Goal: Transaction & Acquisition: Purchase product/service

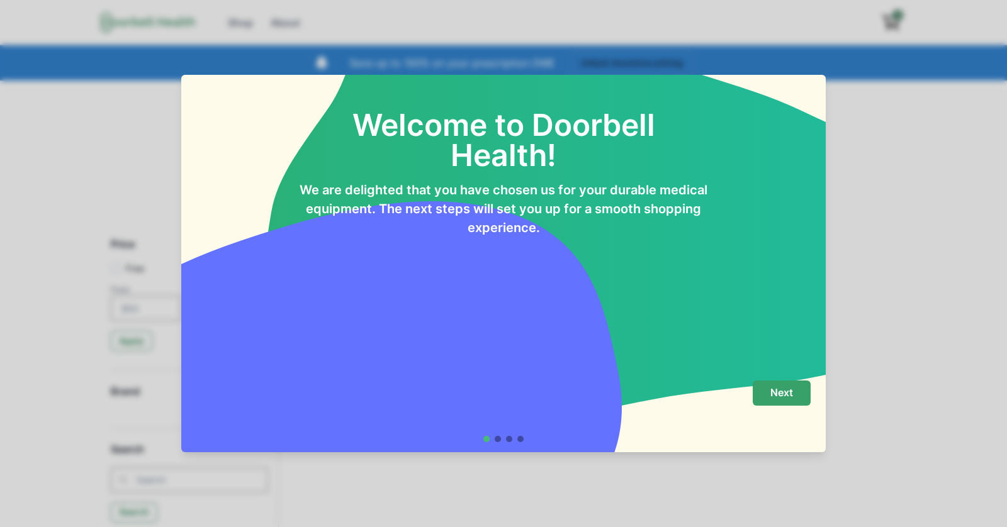
click at [785, 393] on p "Next" at bounding box center [781, 393] width 23 height 12
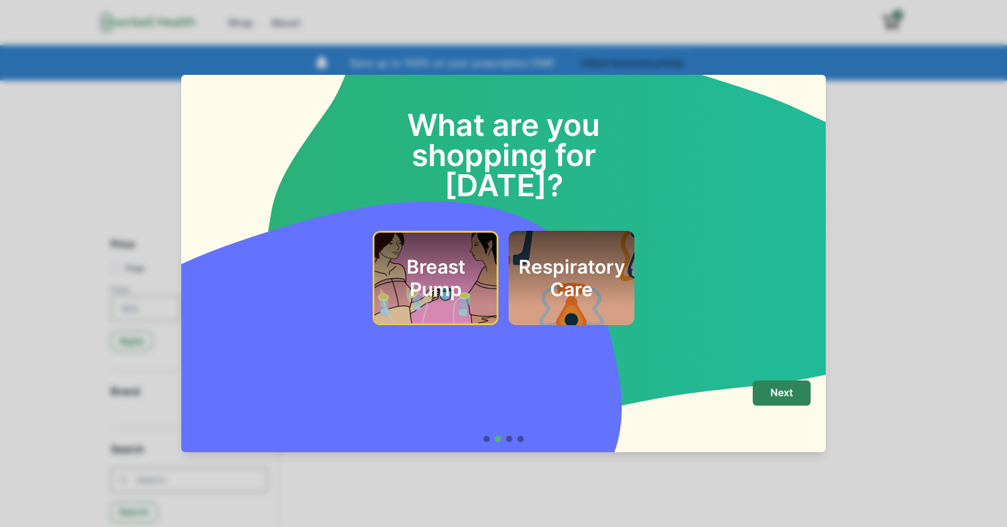
click at [564, 265] on h2 "Respiratory Care" at bounding box center [572, 278] width 106 height 45
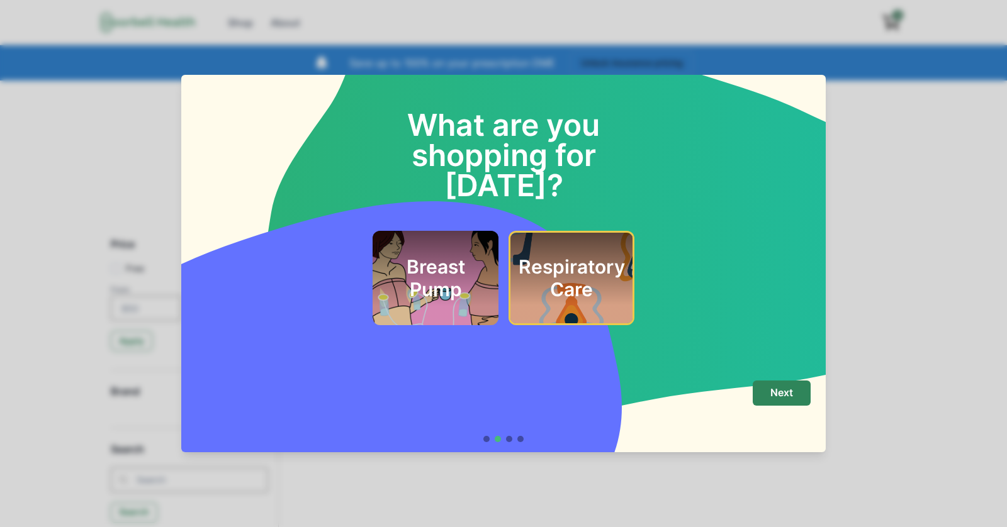
click at [448, 265] on h2 "Breast Pump" at bounding box center [436, 278] width 96 height 45
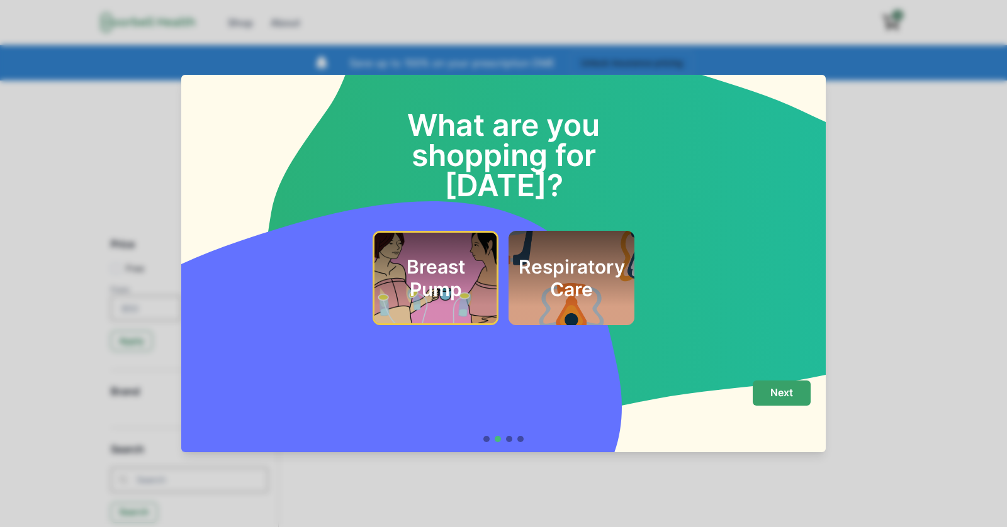
click at [768, 388] on button "Next" at bounding box center [782, 393] width 58 height 25
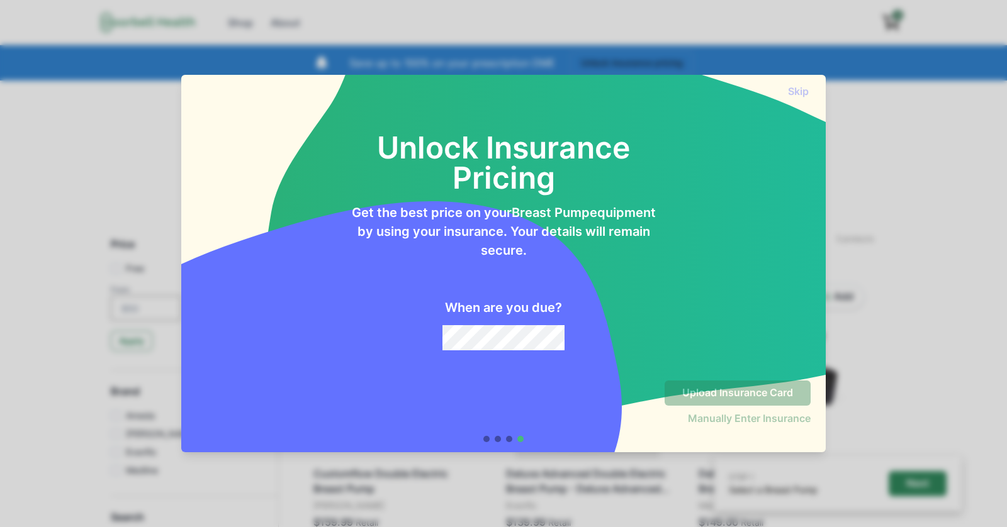
drag, startPoint x: 422, startPoint y: 139, endPoint x: 524, endPoint y: 253, distance: 152.9
click at [524, 253] on div "Unlock Insurance Pricing Get the best price on your Breast Pump equipment by us…" at bounding box center [503, 227] width 614 height 248
click at [580, 253] on p "Get the best price on your Breast Pump equipment by using your insurance. Your …" at bounding box center [503, 231] width 307 height 57
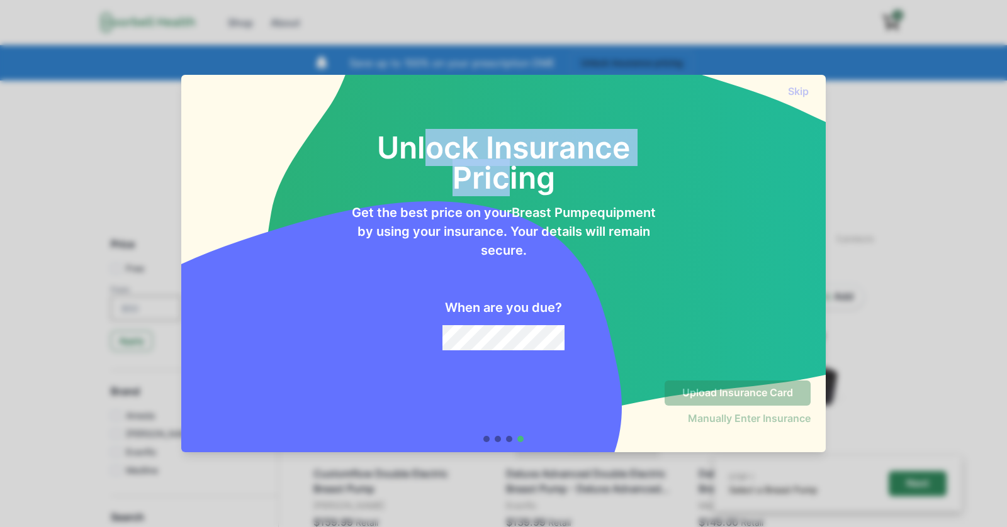
drag, startPoint x: 432, startPoint y: 151, endPoint x: 509, endPoint y: 181, distance: 82.3
click at [509, 181] on h2 "Unlock Insurance Pricing" at bounding box center [503, 148] width 307 height 91
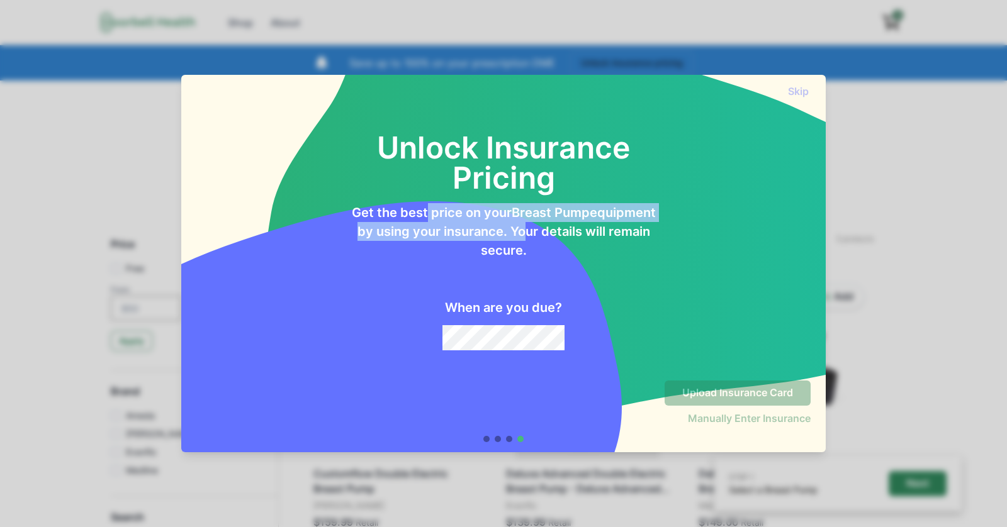
drag, startPoint x: 423, startPoint y: 212, endPoint x: 520, endPoint y: 222, distance: 97.4
click at [520, 222] on p "Get the best price on your Breast Pump equipment by using your insurance. Your …" at bounding box center [503, 231] width 307 height 57
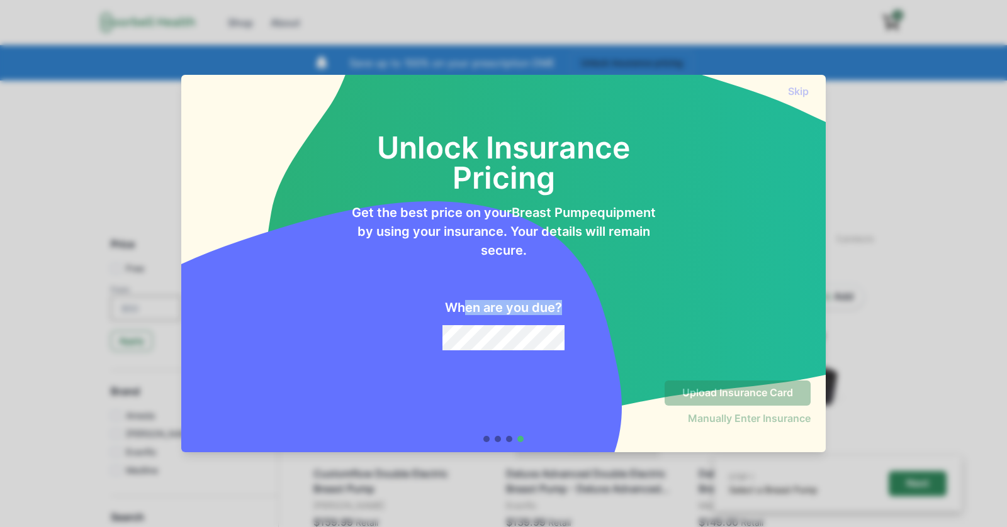
drag, startPoint x: 462, startPoint y: 304, endPoint x: 551, endPoint y: 319, distance: 90.6
click at [551, 319] on div "When are you due?" at bounding box center [503, 305] width 307 height 91
click at [518, 305] on h2 "When are you due?" at bounding box center [503, 307] width 117 height 15
click at [518, 353] on div "Unlock Insurance Pricing Get the best price on your Breast Pump equipment by us…" at bounding box center [503, 234] width 644 height 273
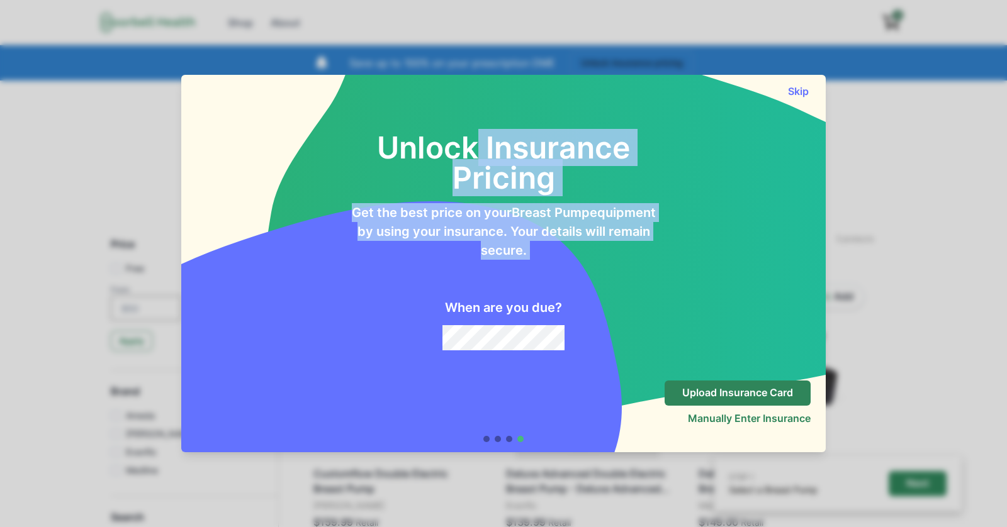
drag, startPoint x: 475, startPoint y: 138, endPoint x: 619, endPoint y: 267, distance: 193.0
click at [619, 267] on div "Unlock Insurance Pricing Get the best price on your Breast Pump equipment by us…" at bounding box center [503, 227] width 614 height 248
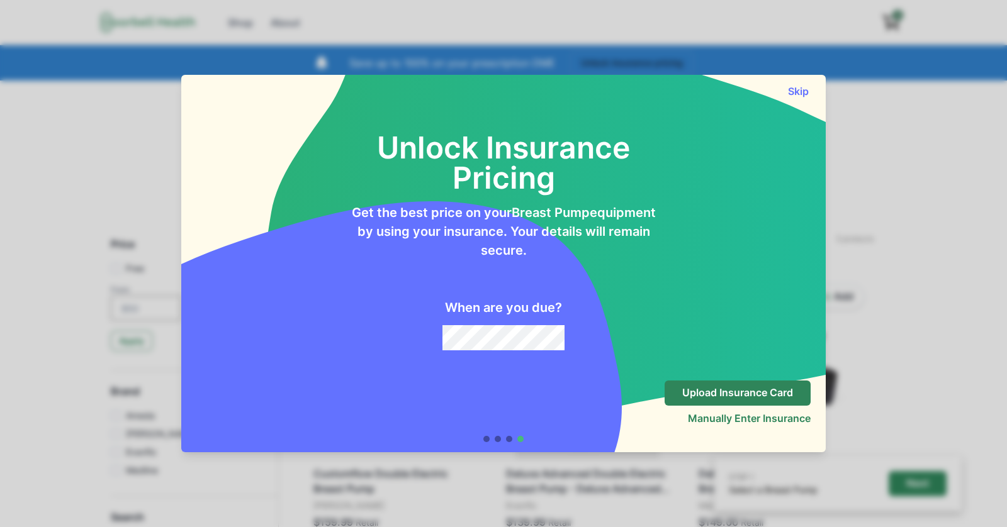
click at [454, 147] on h2 "Unlock Insurance Pricing" at bounding box center [503, 148] width 307 height 91
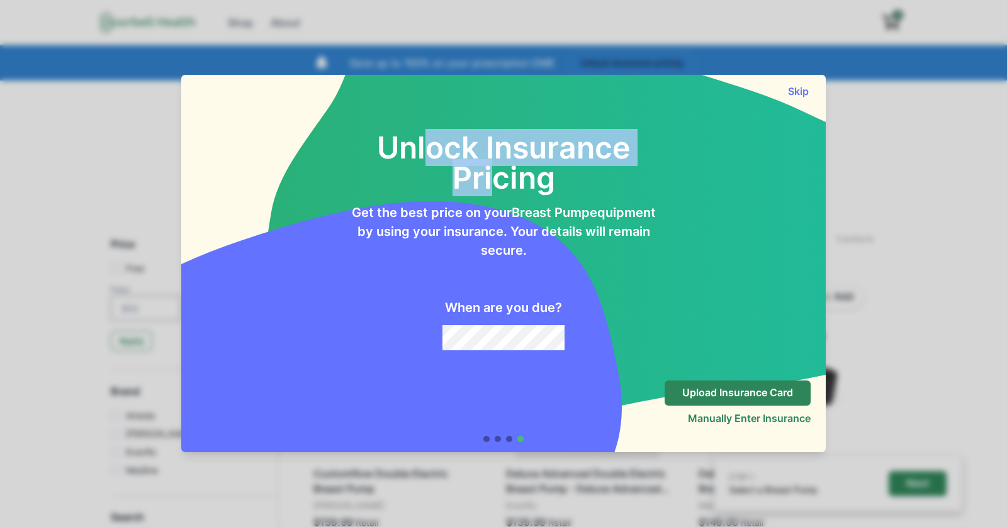
drag, startPoint x: 431, startPoint y: 147, endPoint x: 492, endPoint y: 188, distance: 73.0
click at [492, 188] on h2 "Unlock Insurance Pricing" at bounding box center [503, 148] width 307 height 91
click at [488, 183] on h2 "Unlock Insurance Pricing" at bounding box center [503, 148] width 307 height 91
drag, startPoint x: 412, startPoint y: 150, endPoint x: 504, endPoint y: 183, distance: 97.8
click at [504, 183] on h2 "Unlock Insurance Pricing" at bounding box center [503, 148] width 307 height 91
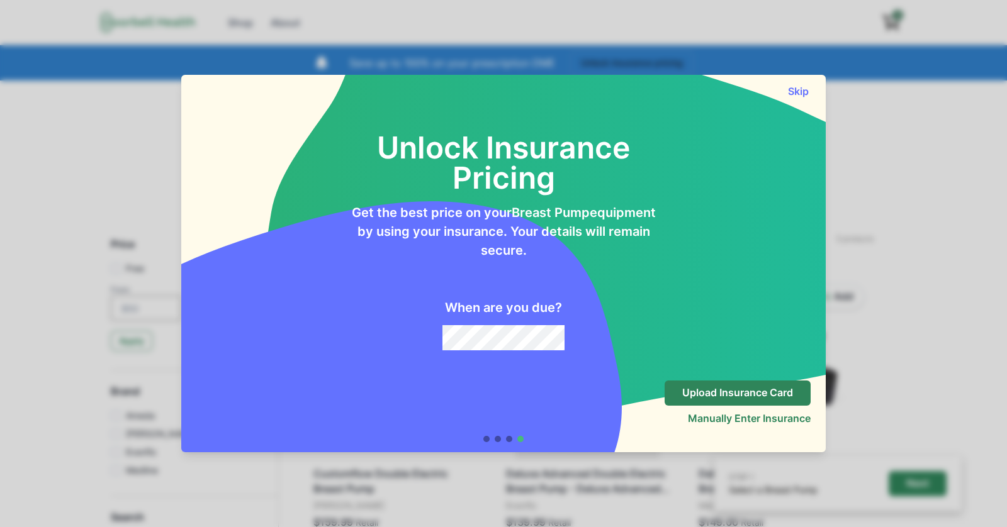
click at [661, 169] on div "Unlock Insurance Pricing Get the best price on your Breast Pump equipment by us…" at bounding box center [503, 227] width 614 height 248
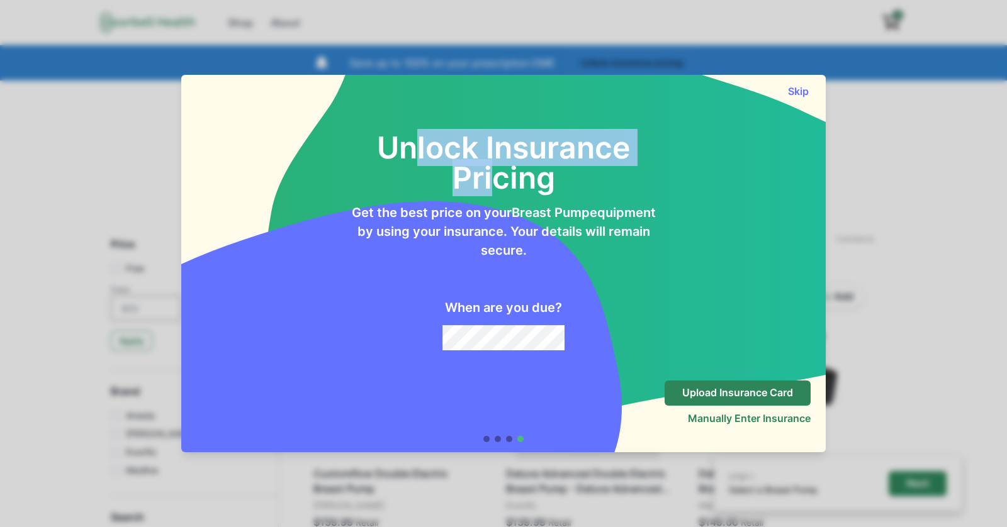
drag, startPoint x: 419, startPoint y: 142, endPoint x: 488, endPoint y: 181, distance: 79.8
click at [488, 181] on h2 "Unlock Insurance Pricing" at bounding box center [503, 148] width 307 height 91
click at [799, 89] on button "Skip" at bounding box center [797, 91] width 25 height 13
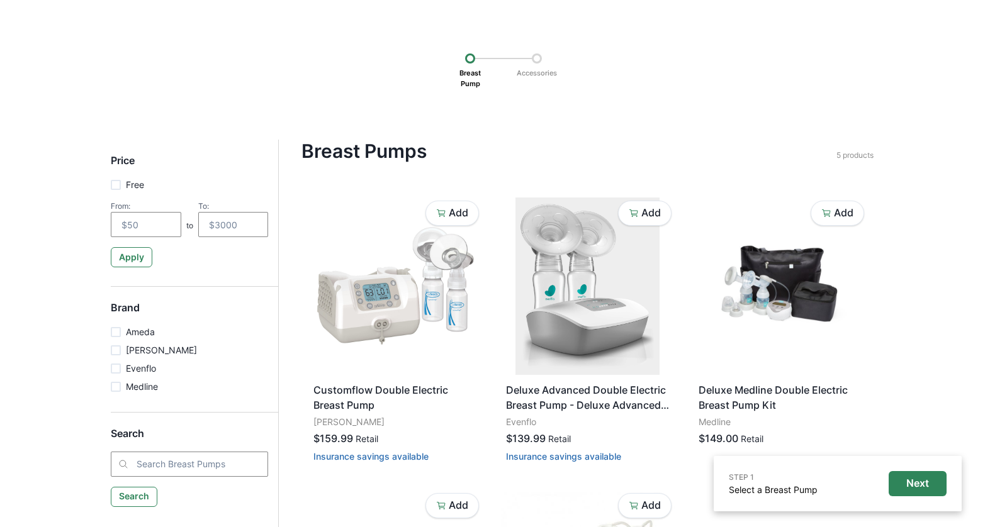
scroll to position [118, 0]
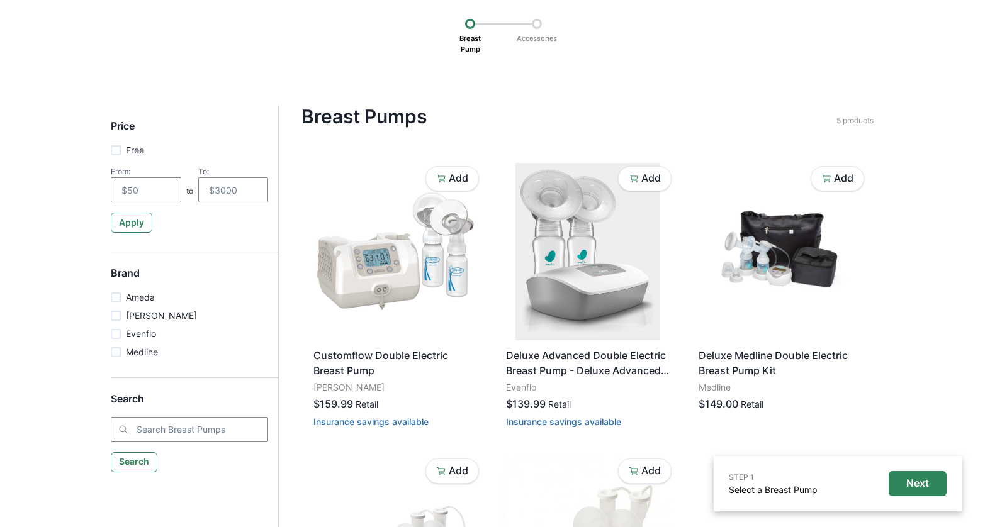
drag, startPoint x: 462, startPoint y: 38, endPoint x: 473, endPoint y: 53, distance: 18.0
click at [473, 53] on p "Breast Pump" at bounding box center [470, 44] width 30 height 30
drag, startPoint x: 323, startPoint y: 116, endPoint x: 412, endPoint y: 117, distance: 88.1
click at [412, 117] on h4 "Breast Pumps" at bounding box center [568, 116] width 535 height 23
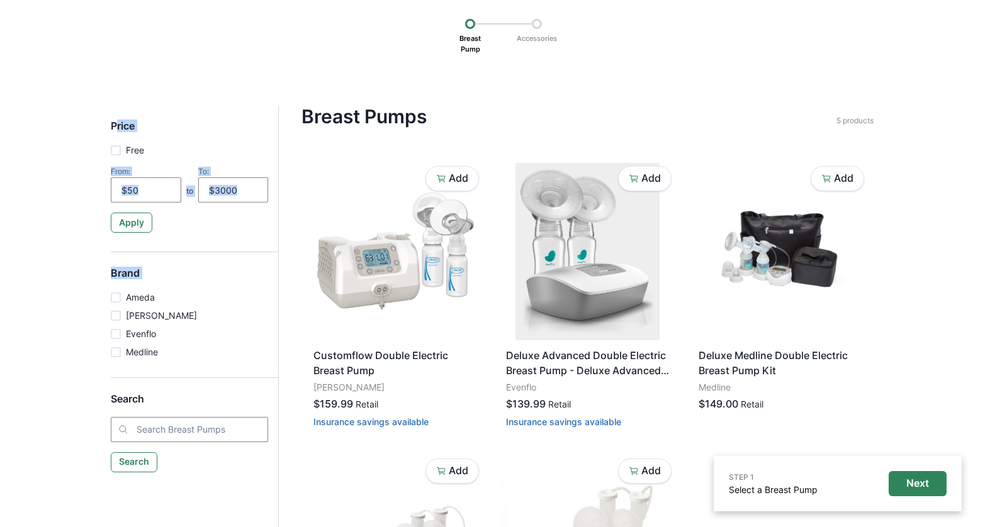
drag, startPoint x: 117, startPoint y: 125, endPoint x: 136, endPoint y: 305, distance: 181.0
click at [136, 305] on div "Price Free From: to To: Apply Brand Ameda [PERSON_NAME] Evenflo Medline Search …" at bounding box center [194, 298] width 167 height 386
click at [159, 261] on div "Price Free From: to To: Apply Brand Ameda [PERSON_NAME] Evenflo Medline Search …" at bounding box center [194, 298] width 167 height 386
click at [138, 145] on p "Free" at bounding box center [135, 149] width 18 height 13
click at [111, 150] on input "Free" at bounding box center [110, 150] width 1 height 1
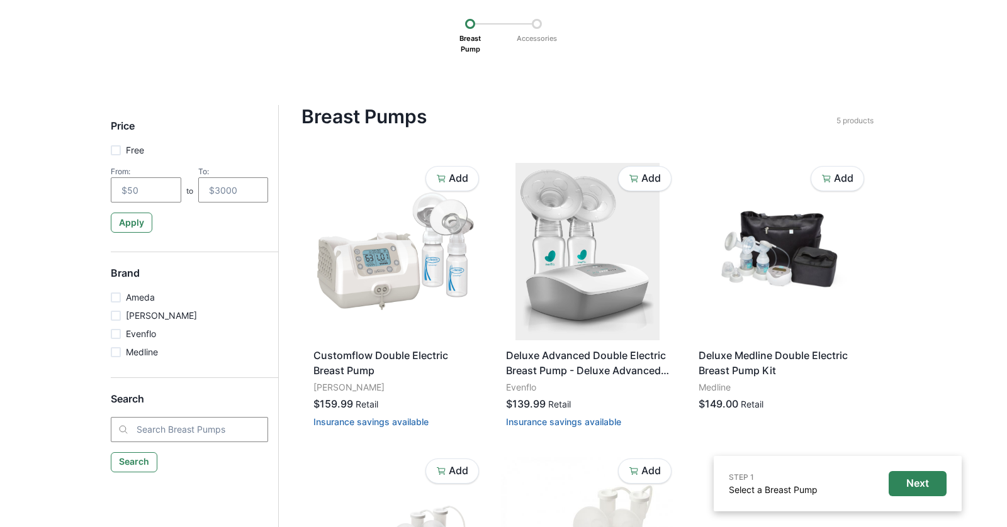
checkbox input "true"
type input "0"
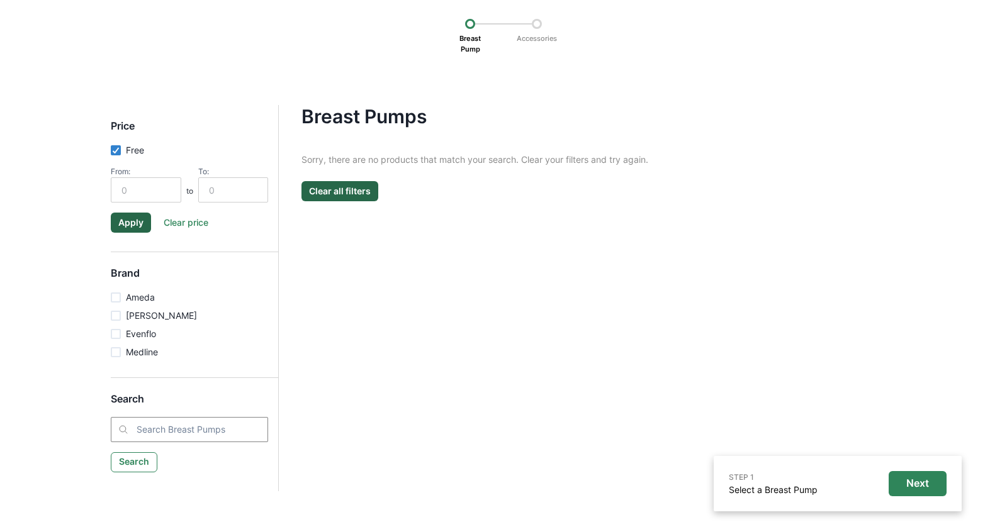
click at [138, 145] on p "Free" at bounding box center [135, 149] width 18 height 13
click at [111, 150] on input "Free" at bounding box center [110, 150] width 1 height 1
checkbox input "false"
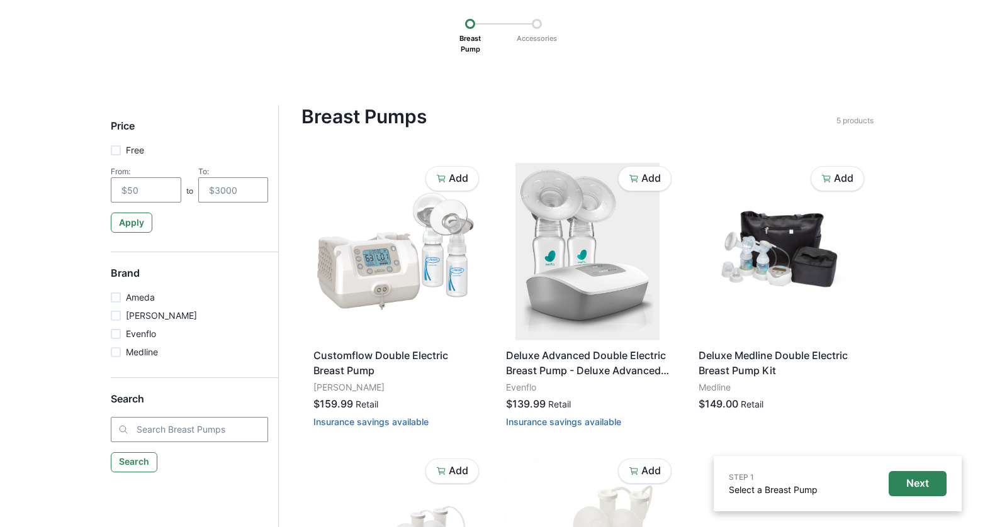
click at [138, 145] on p "Free" at bounding box center [135, 149] width 18 height 13
click at [111, 150] on input "Free" at bounding box center [110, 150] width 1 height 1
checkbox input "true"
type input "0"
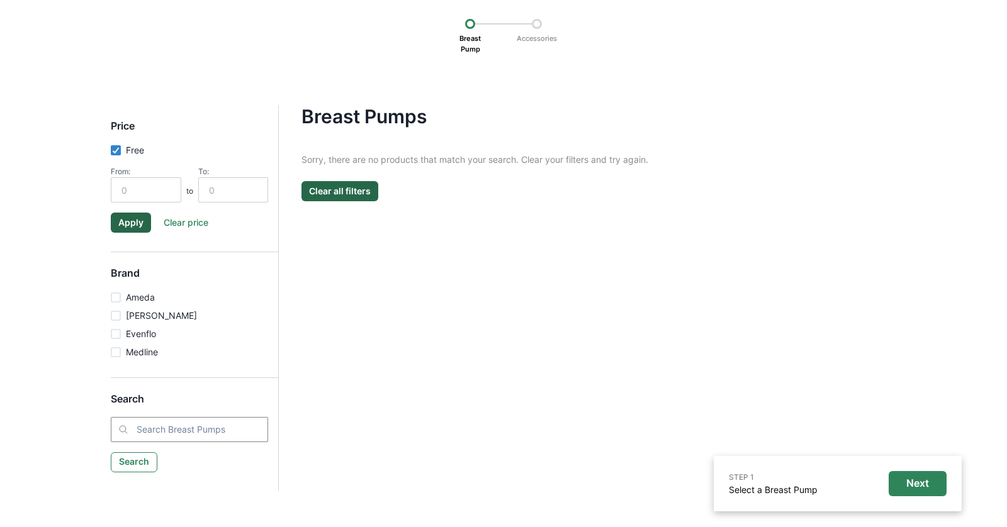
click at [138, 145] on p "Free" at bounding box center [135, 149] width 18 height 13
click at [111, 150] on input "Free" at bounding box center [110, 150] width 1 height 1
checkbox input "false"
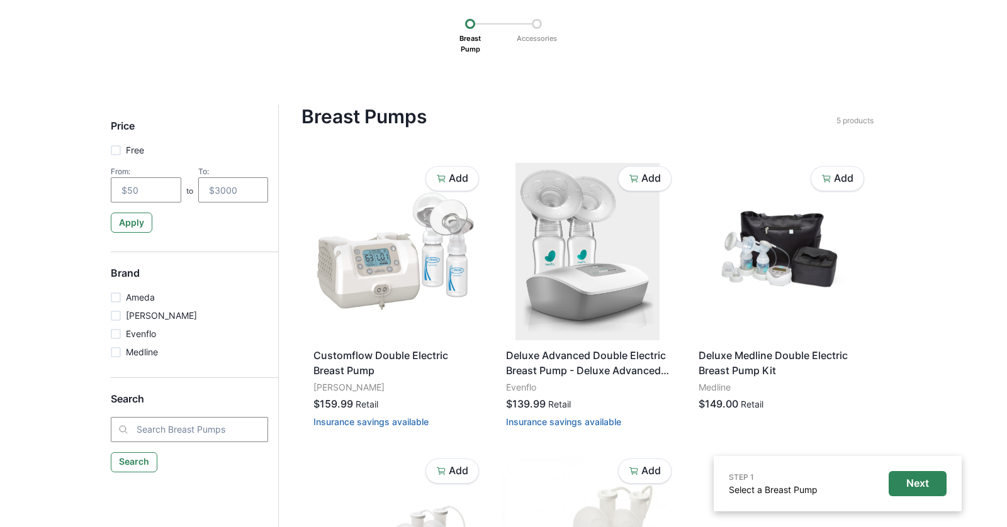
drag, startPoint x: 162, startPoint y: 160, endPoint x: 91, endPoint y: 149, distance: 71.5
click at [91, 149] on div "STEP 1 Select a Breast Pump Next Breast Pump Accessories Price Free From: to To…" at bounding box center [503, 356] width 1007 height 789
drag, startPoint x: 123, startPoint y: 152, endPoint x: 147, endPoint y: 152, distance: 24.5
click at [147, 152] on div "Price Free From: to To: Apply" at bounding box center [194, 176] width 167 height 113
drag, startPoint x: 161, startPoint y: 150, endPoint x: 128, endPoint y: 150, distance: 33.4
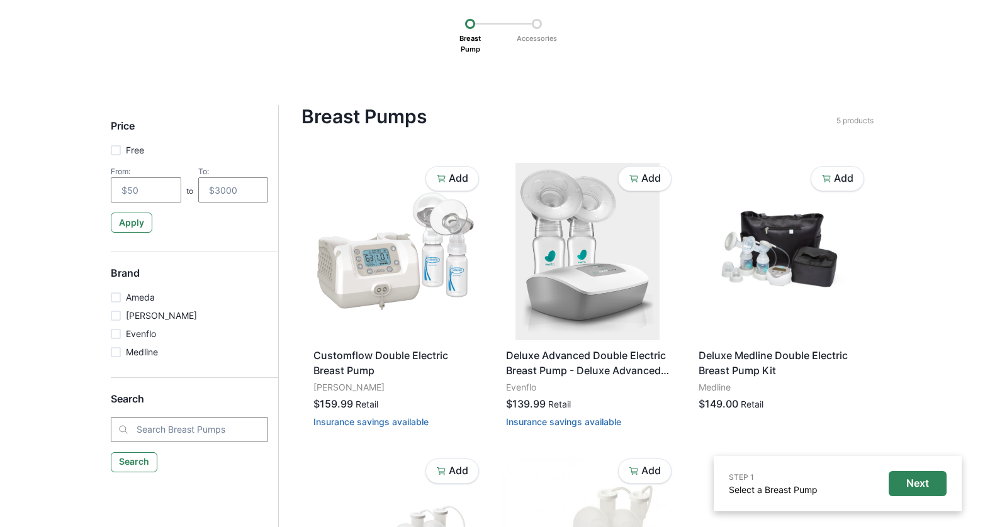
click at [128, 150] on div "Price Free From: to To: Apply" at bounding box center [194, 176] width 167 height 113
click at [138, 149] on p "Free" at bounding box center [135, 149] width 18 height 13
click at [111, 150] on input "Free" at bounding box center [110, 150] width 1 height 1
checkbox input "true"
type input "0"
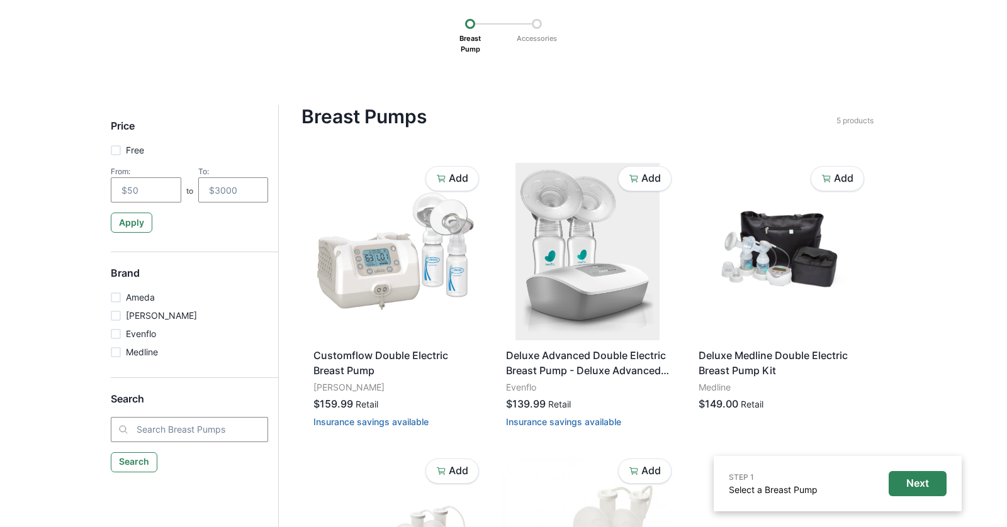
type input "0"
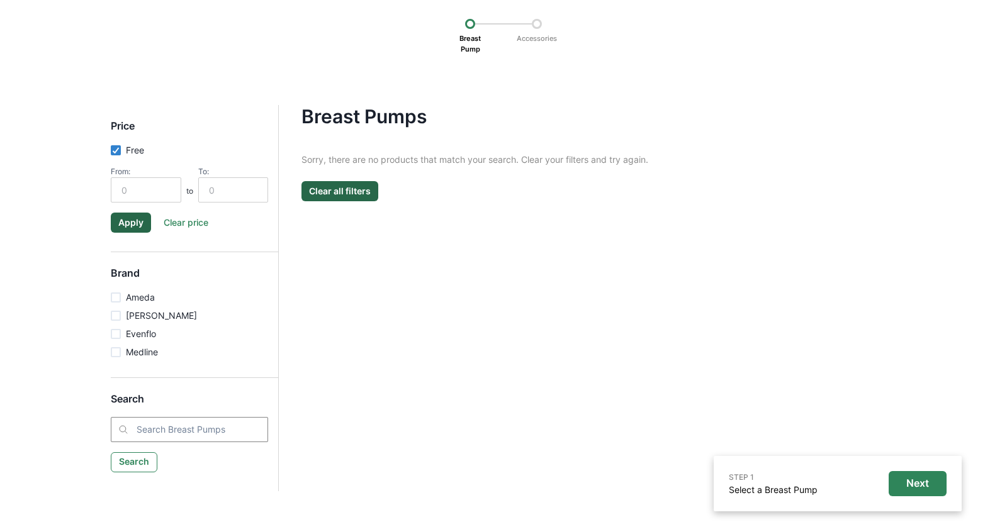
click at [132, 157] on label "Free" at bounding box center [127, 154] width 33 height 23
click at [111, 150] on input "Free" at bounding box center [110, 150] width 1 height 1
checkbox input "false"
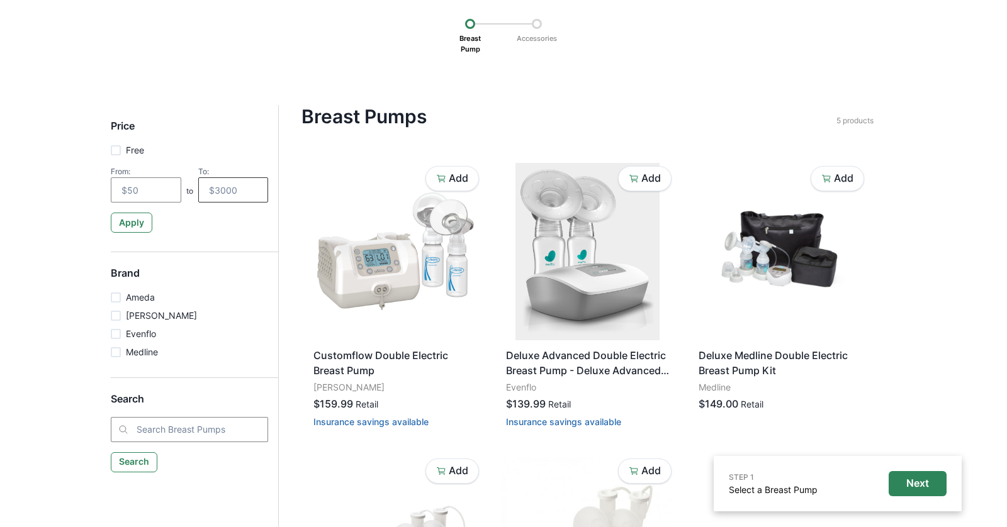
click at [230, 185] on input "number" at bounding box center [233, 189] width 70 height 25
click at [131, 185] on input "number" at bounding box center [146, 189] width 70 height 25
click at [184, 230] on div "Apply" at bounding box center [189, 218] width 157 height 30
drag, startPoint x: 113, startPoint y: 172, endPoint x: 127, endPoint y: 174, distance: 14.0
click at [127, 174] on div "From:" at bounding box center [146, 171] width 70 height 9
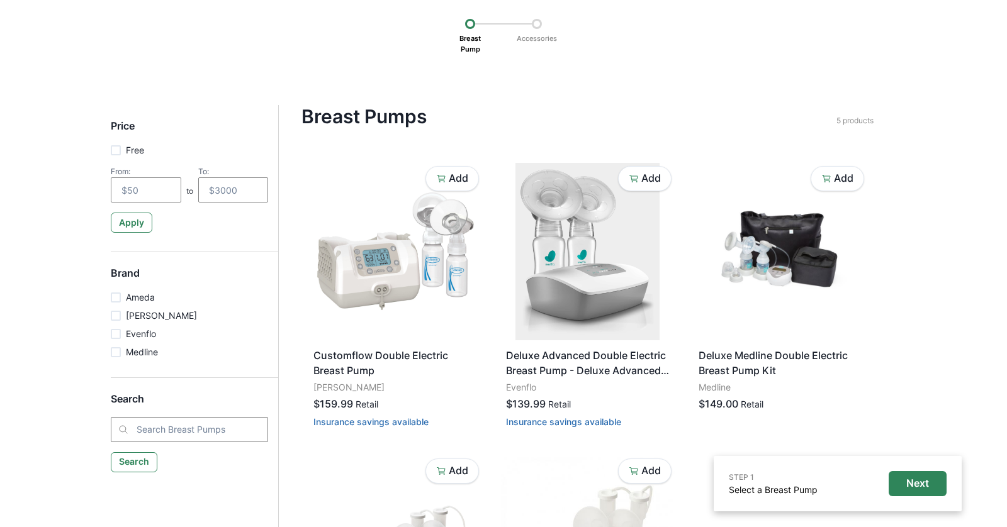
click at [203, 174] on div "To:" at bounding box center [233, 171] width 70 height 9
click at [152, 193] on input "number" at bounding box center [146, 189] width 70 height 25
click at [203, 193] on input "number" at bounding box center [233, 189] width 70 height 25
click at [137, 191] on input "number" at bounding box center [146, 189] width 70 height 25
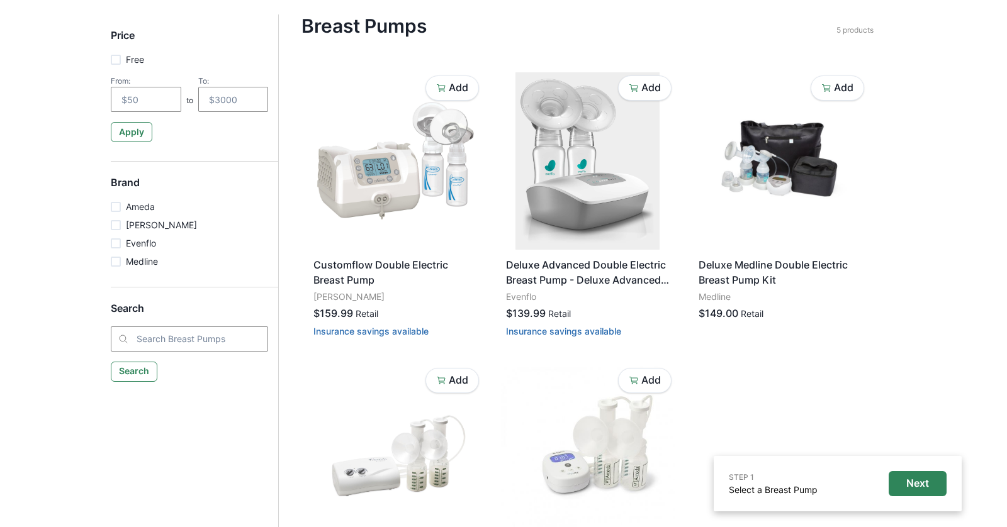
scroll to position [223, 0]
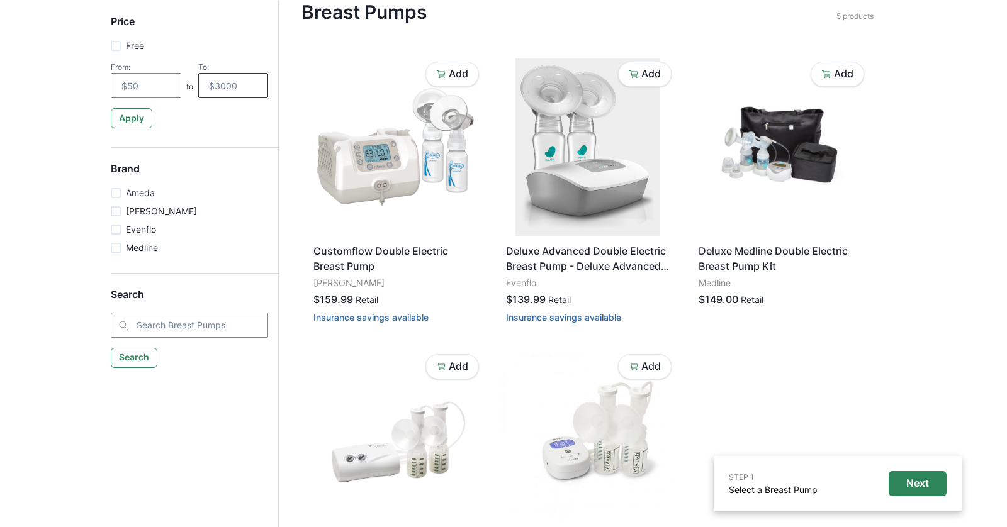
click at [224, 81] on input "number" at bounding box center [233, 85] width 70 height 25
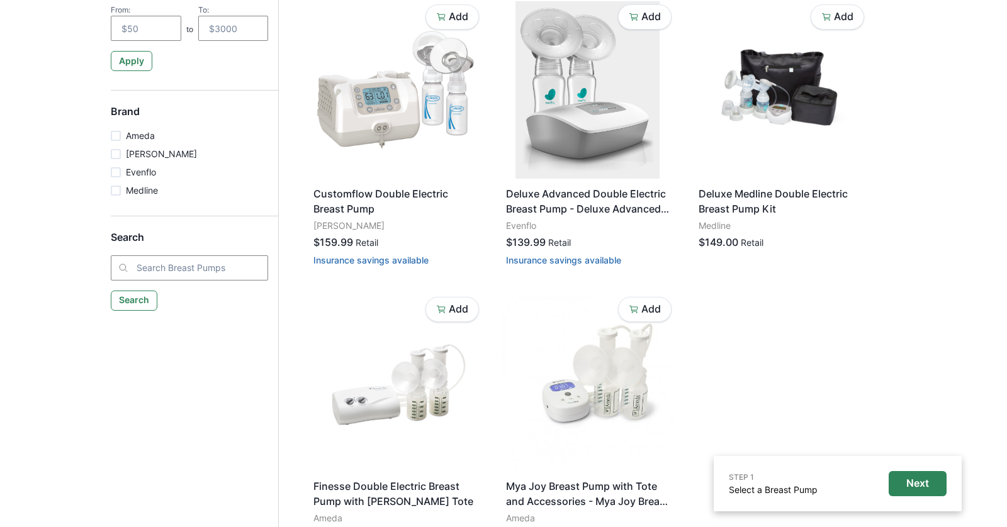
scroll to position [288, 0]
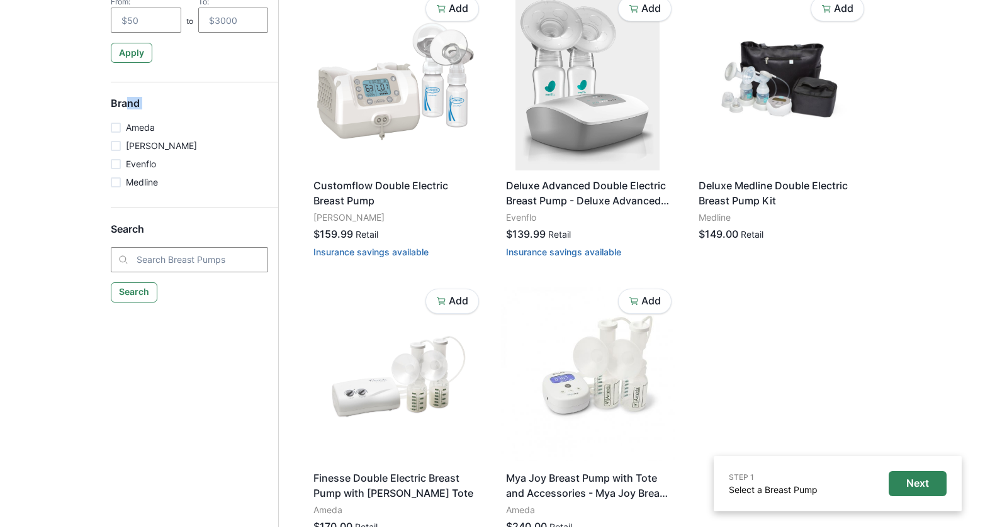
drag, startPoint x: 127, startPoint y: 104, endPoint x: 142, endPoint y: 160, distance: 58.0
click at [142, 160] on div "Brand Ameda [PERSON_NAME] Evenflo Medline" at bounding box center [194, 143] width 167 height 91
click at [145, 254] on input "search" at bounding box center [189, 259] width 157 height 25
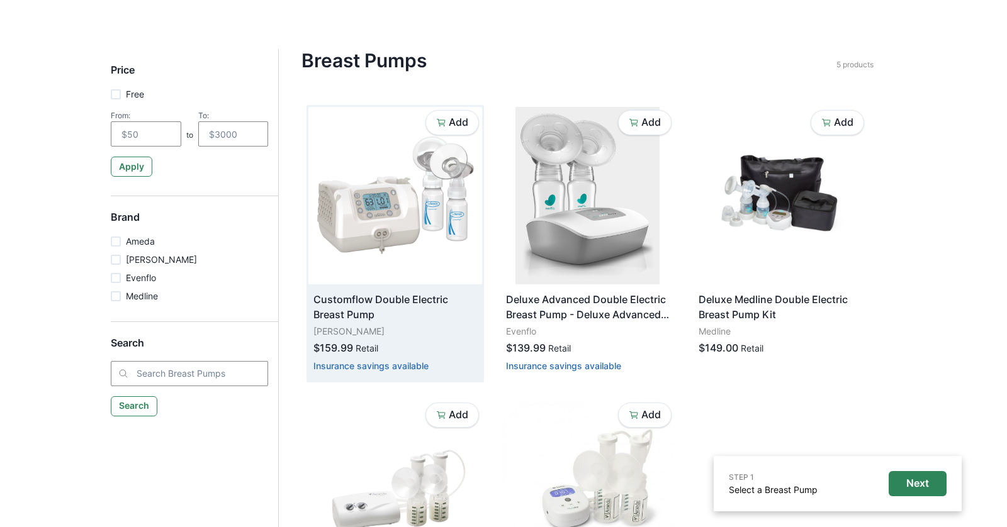
scroll to position [174, 0]
click at [372, 205] on img at bounding box center [395, 196] width 174 height 177
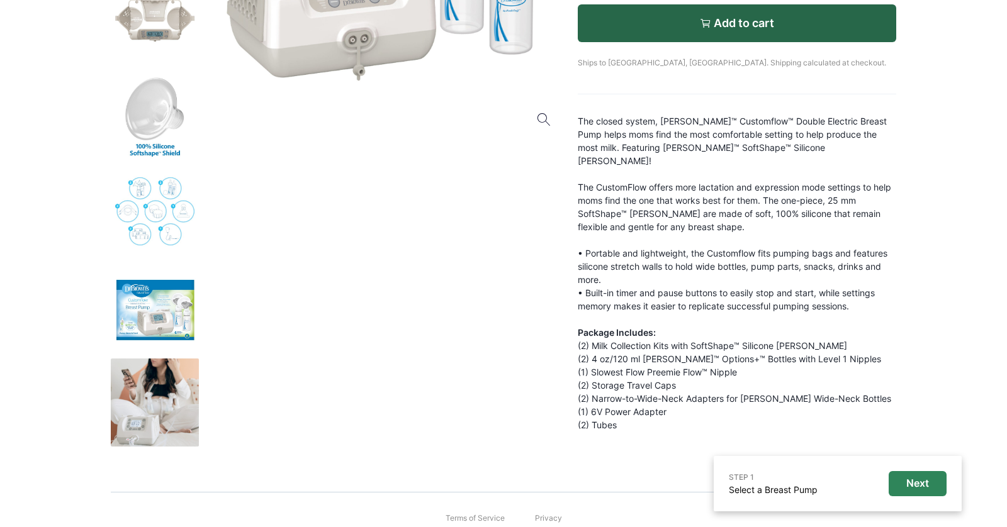
scroll to position [361, 0]
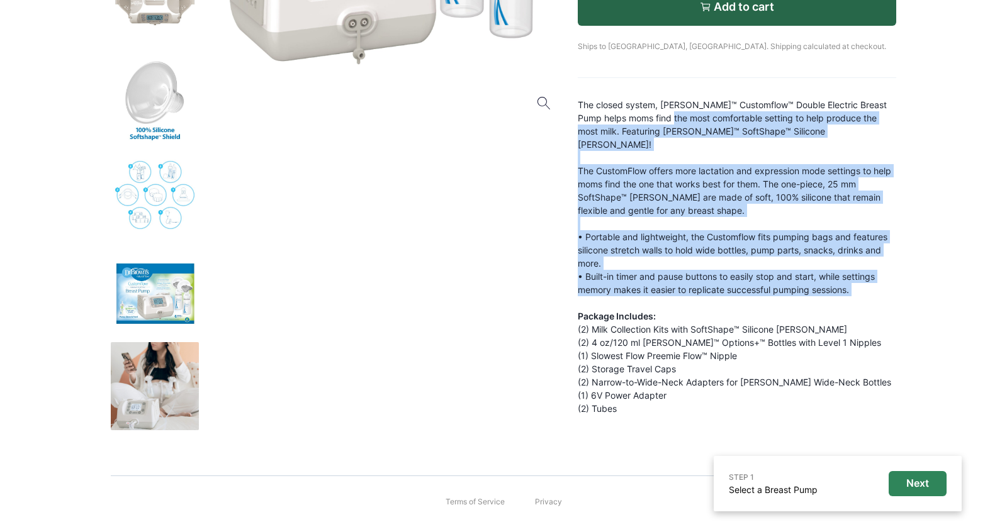
drag, startPoint x: 659, startPoint y: 111, endPoint x: 659, endPoint y: 283, distance: 171.8
click at [659, 283] on div "The closed system, [PERSON_NAME]™ Customflow™ Double Electric Breast Pump helps…" at bounding box center [737, 256] width 318 height 317
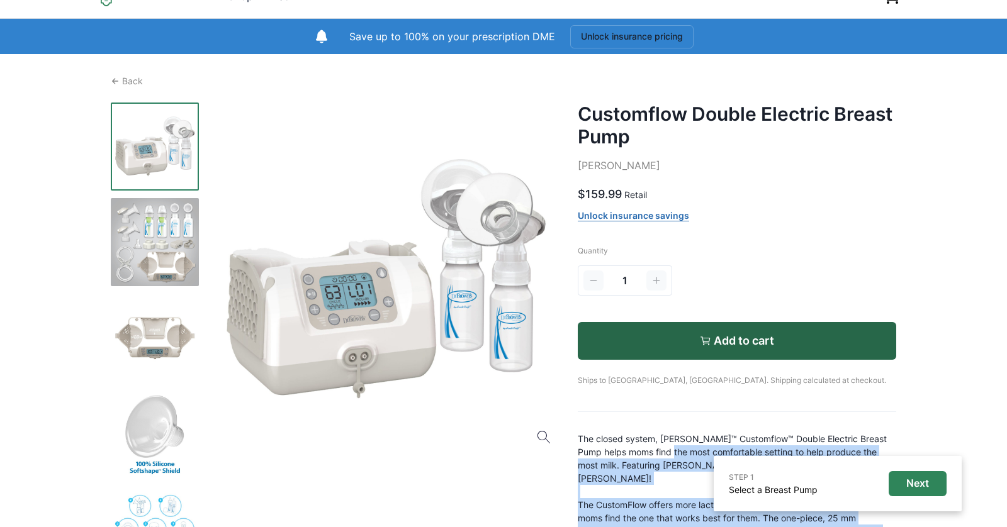
scroll to position [6, 0]
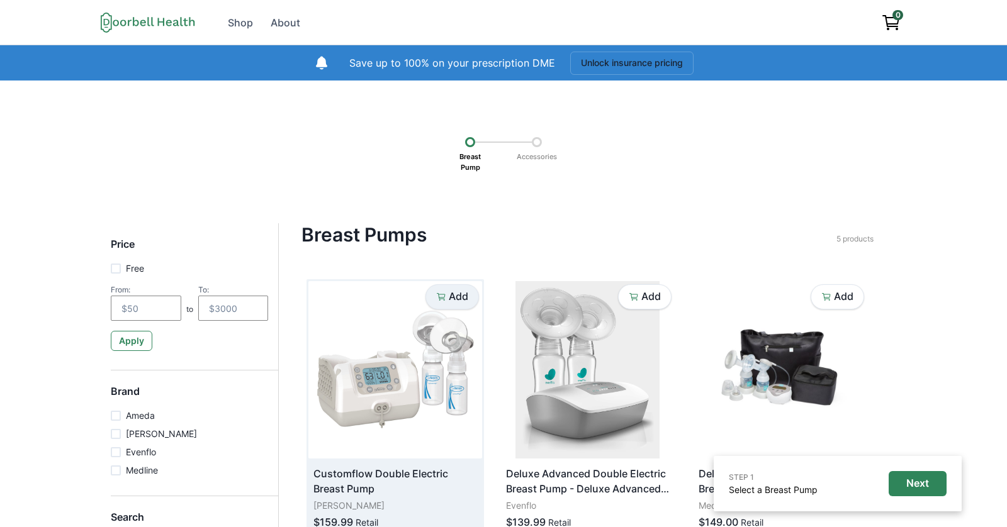
click at [446, 300] on div "Add" at bounding box center [452, 297] width 32 height 12
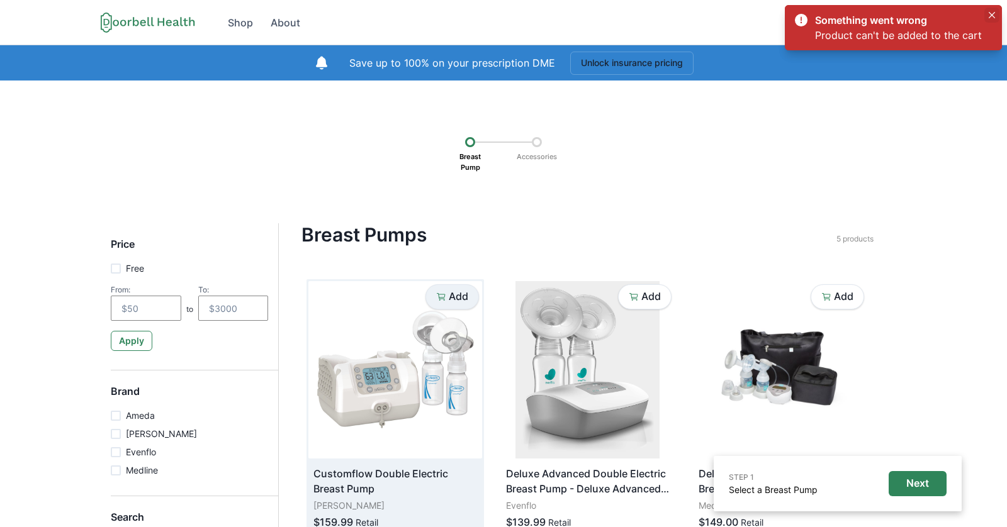
click at [993, 14] on icon "Close" at bounding box center [992, 15] width 6 height 6
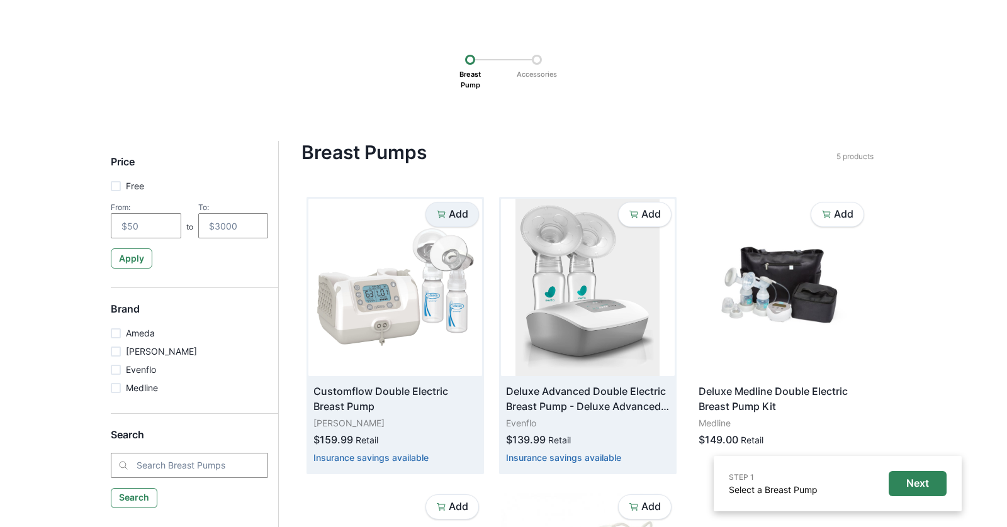
scroll to position [88, 0]
